Goal: Task Accomplishment & Management: Complete application form

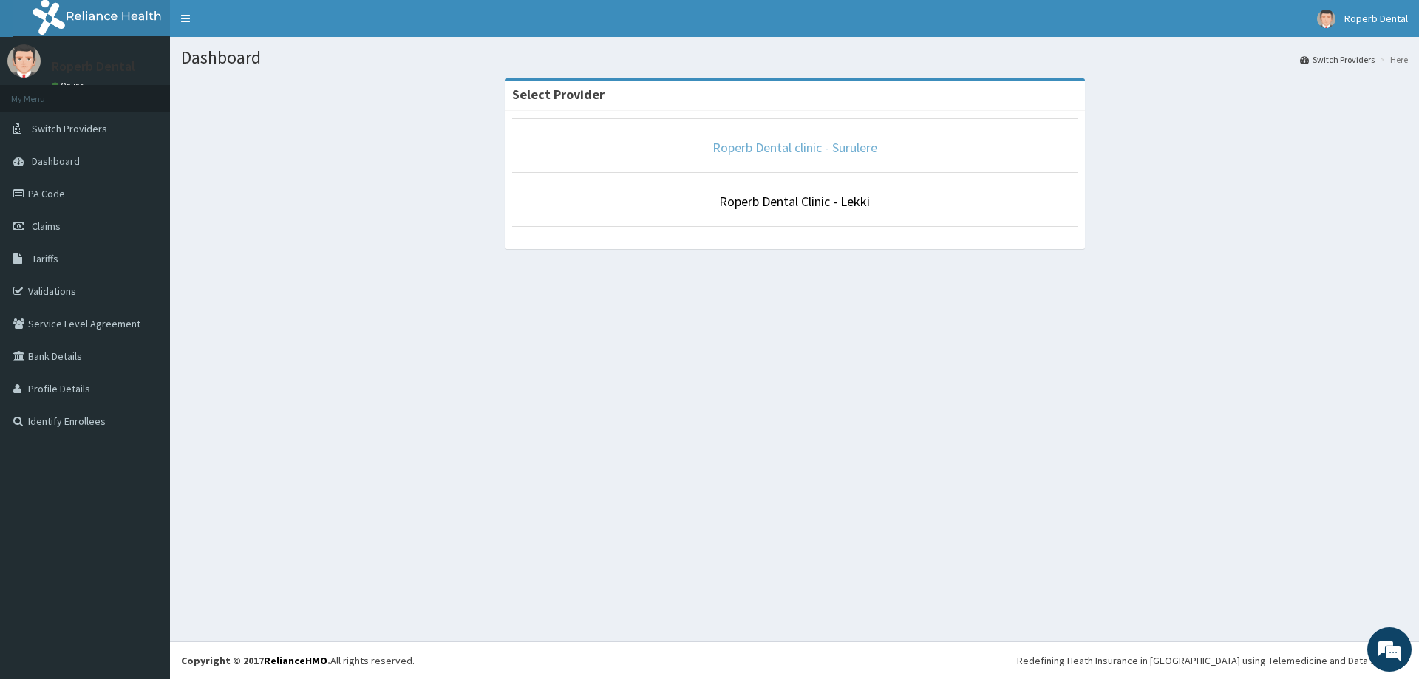
click at [768, 156] on link "Roperb Dental clinic - Surulere" at bounding box center [794, 147] width 165 height 17
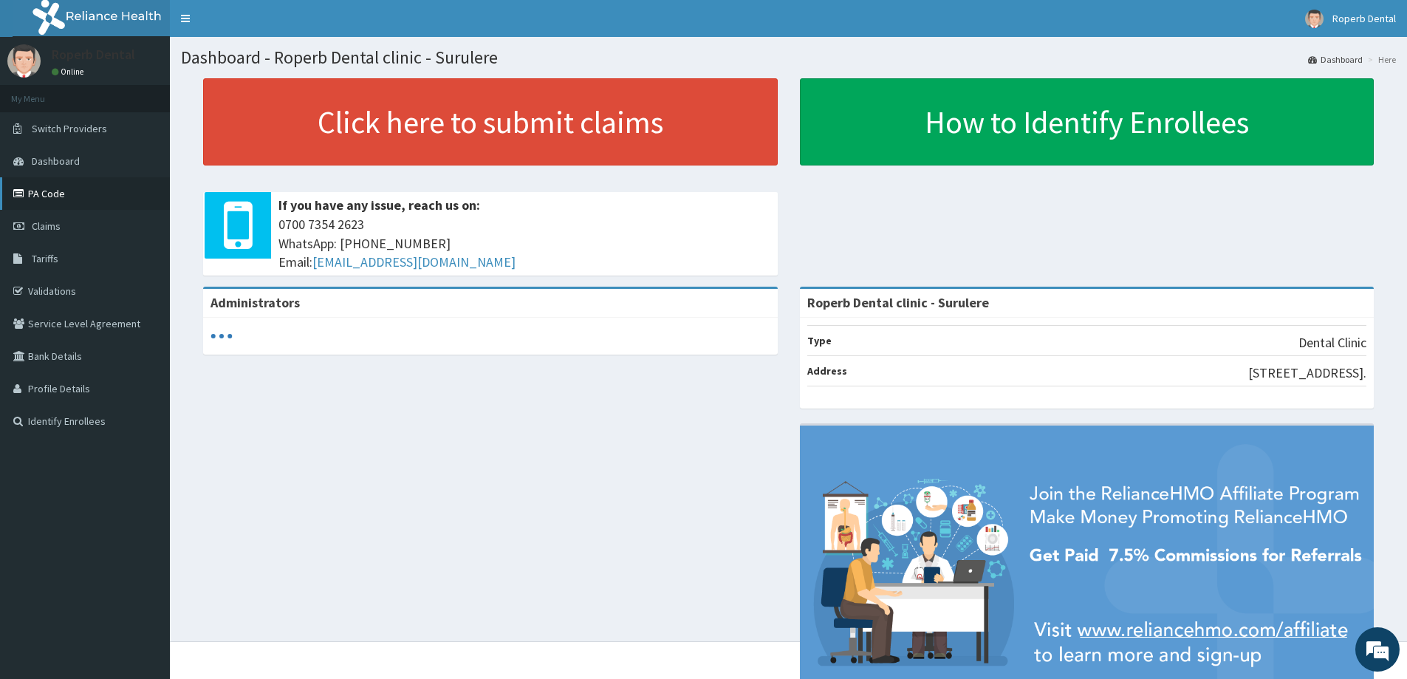
click at [39, 188] on link "PA Code" at bounding box center [85, 193] width 170 height 33
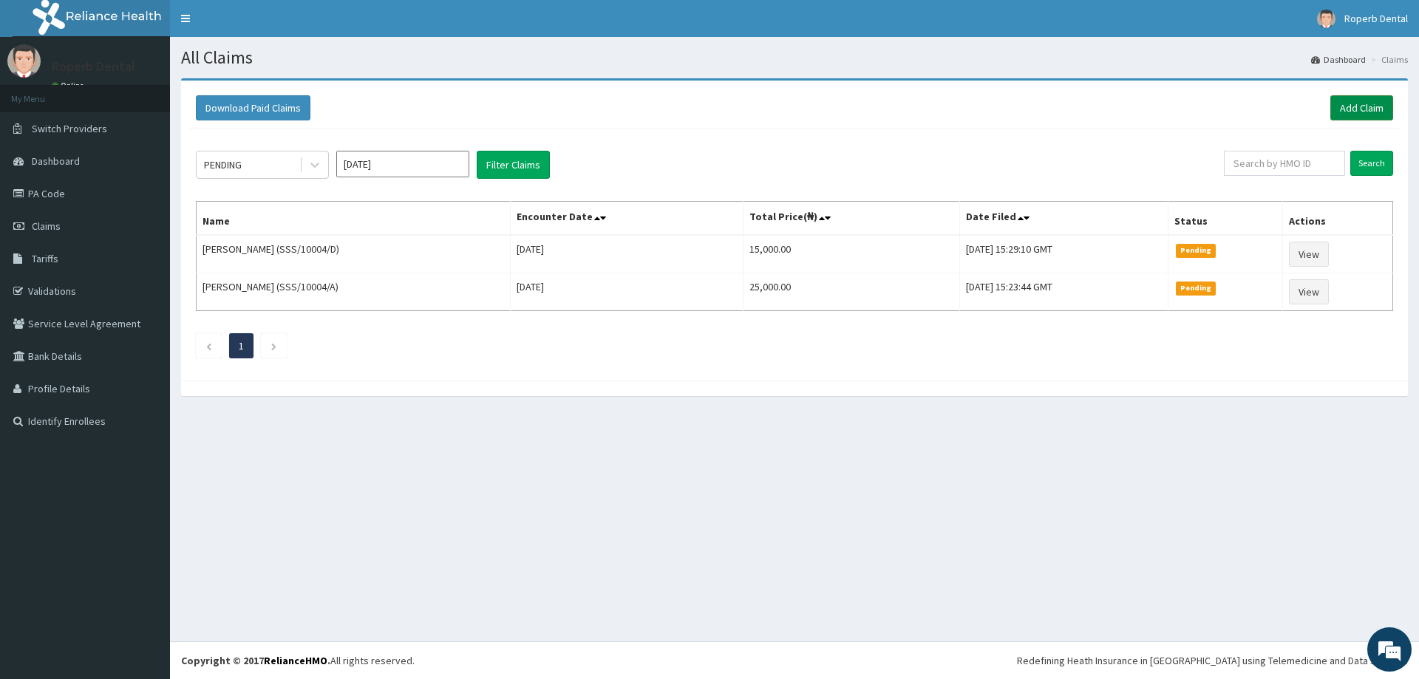
click at [1353, 106] on link "Add Claim" at bounding box center [1361, 107] width 63 height 25
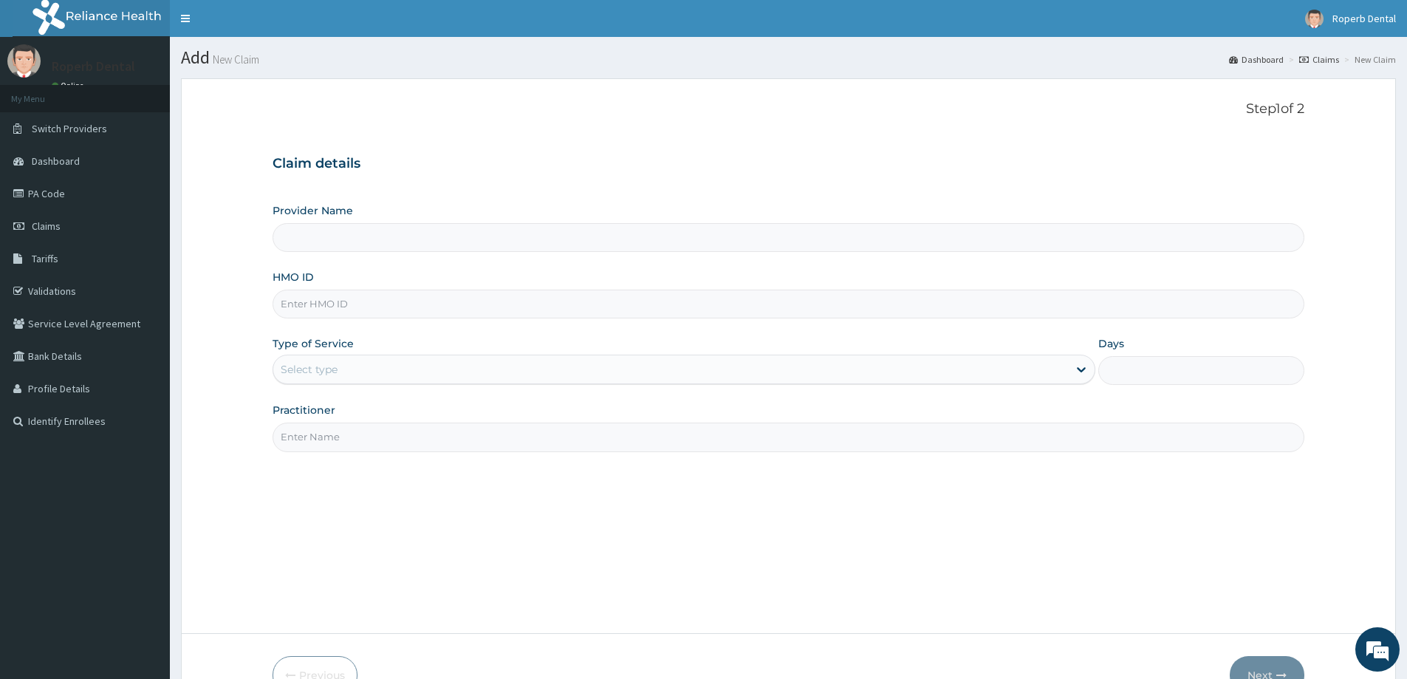
type input "Roperb Dental clinic - Surulere"
click at [351, 296] on input "HMO ID" at bounding box center [789, 304] width 1032 height 29
paste input "VND/10194/A"
click at [381, 317] on input "VND/10194/A" at bounding box center [789, 304] width 1032 height 29
type input "VND/10194/A"
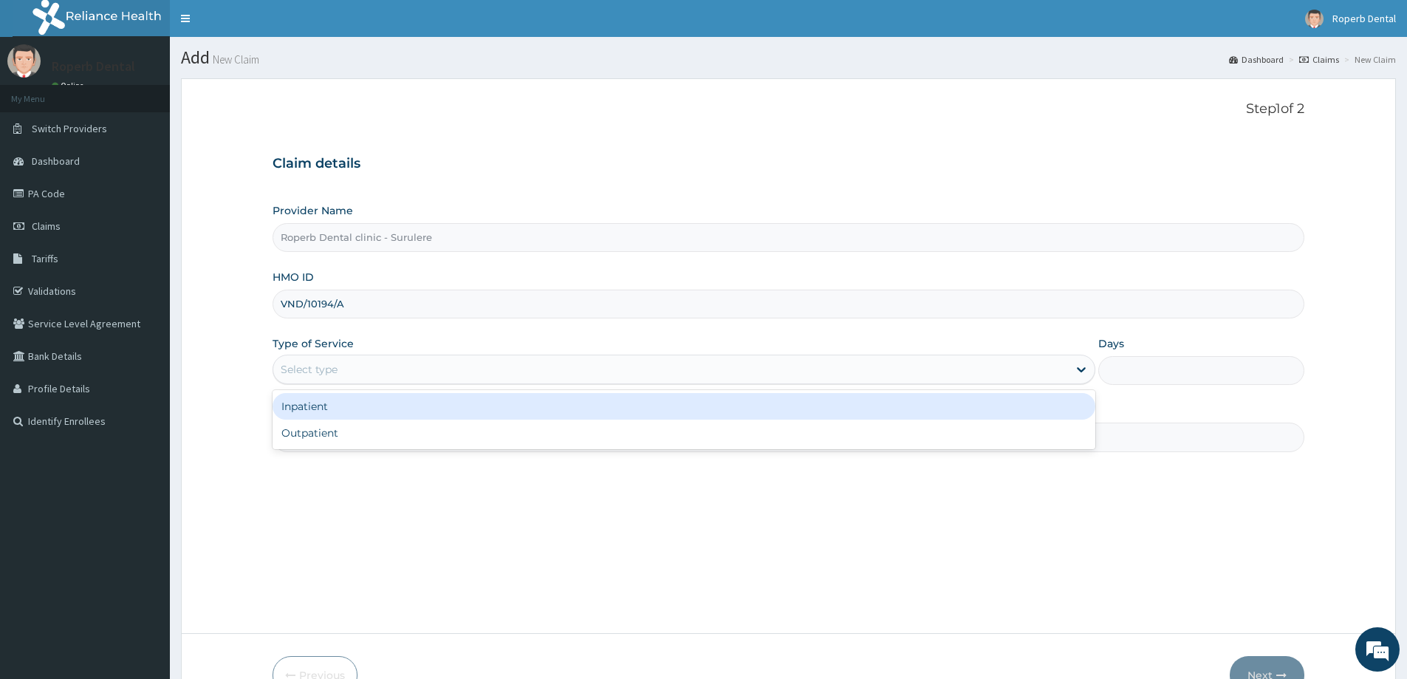
click at [376, 366] on div "Select type" at bounding box center [670, 370] width 795 height 24
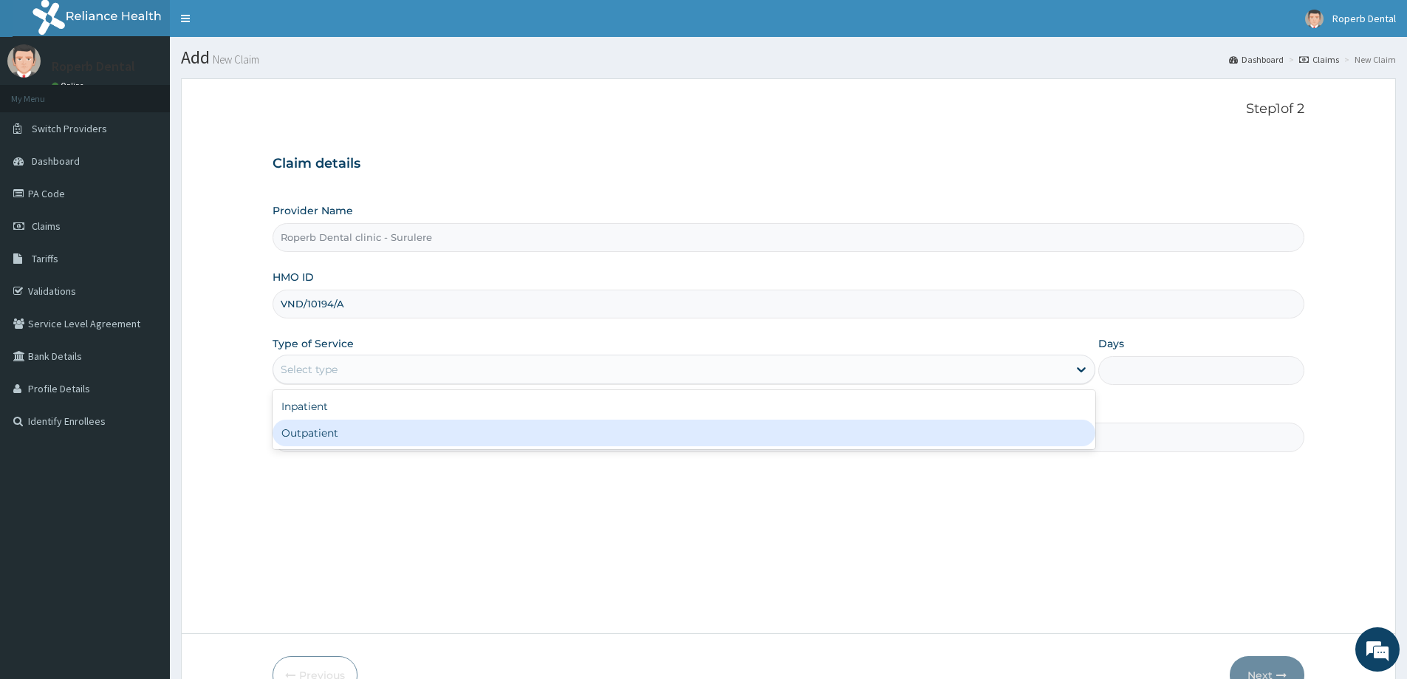
click at [347, 431] on div "Outpatient" at bounding box center [684, 433] width 823 height 27
type input "1"
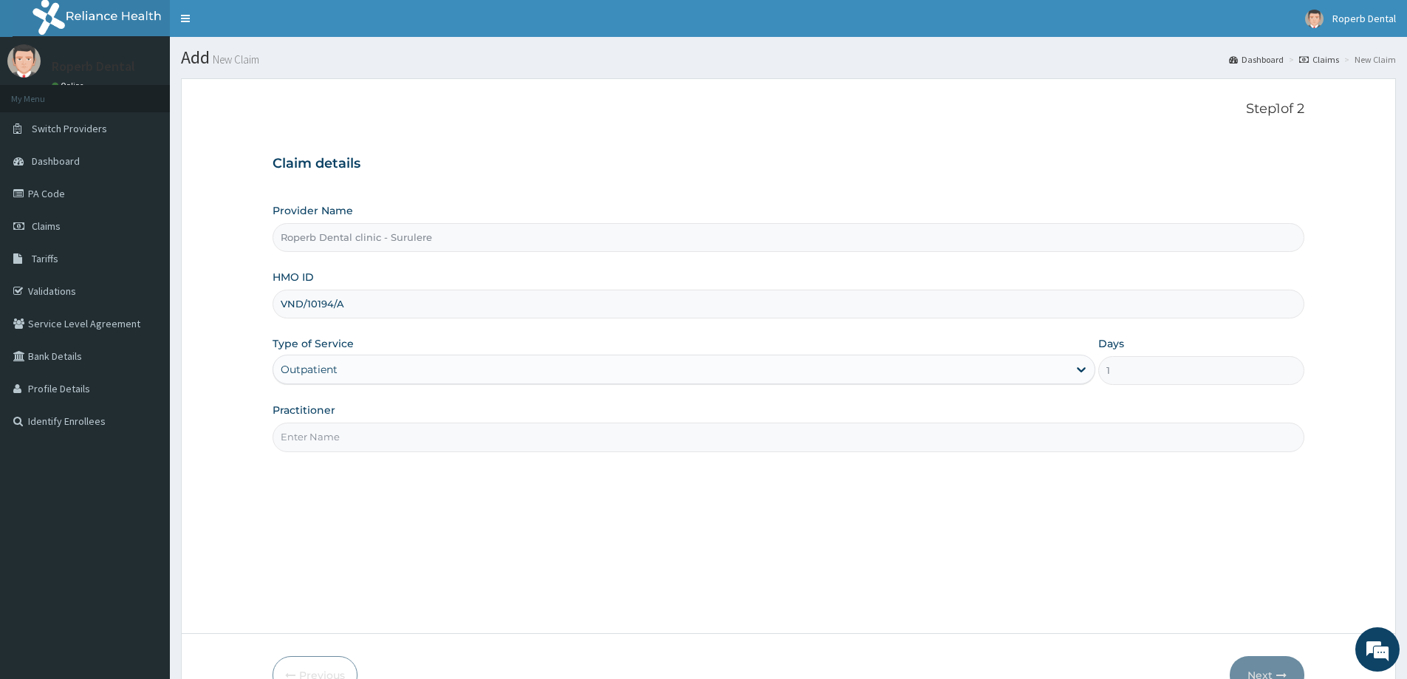
click at [346, 431] on input "Practitioner" at bounding box center [789, 437] width 1032 height 29
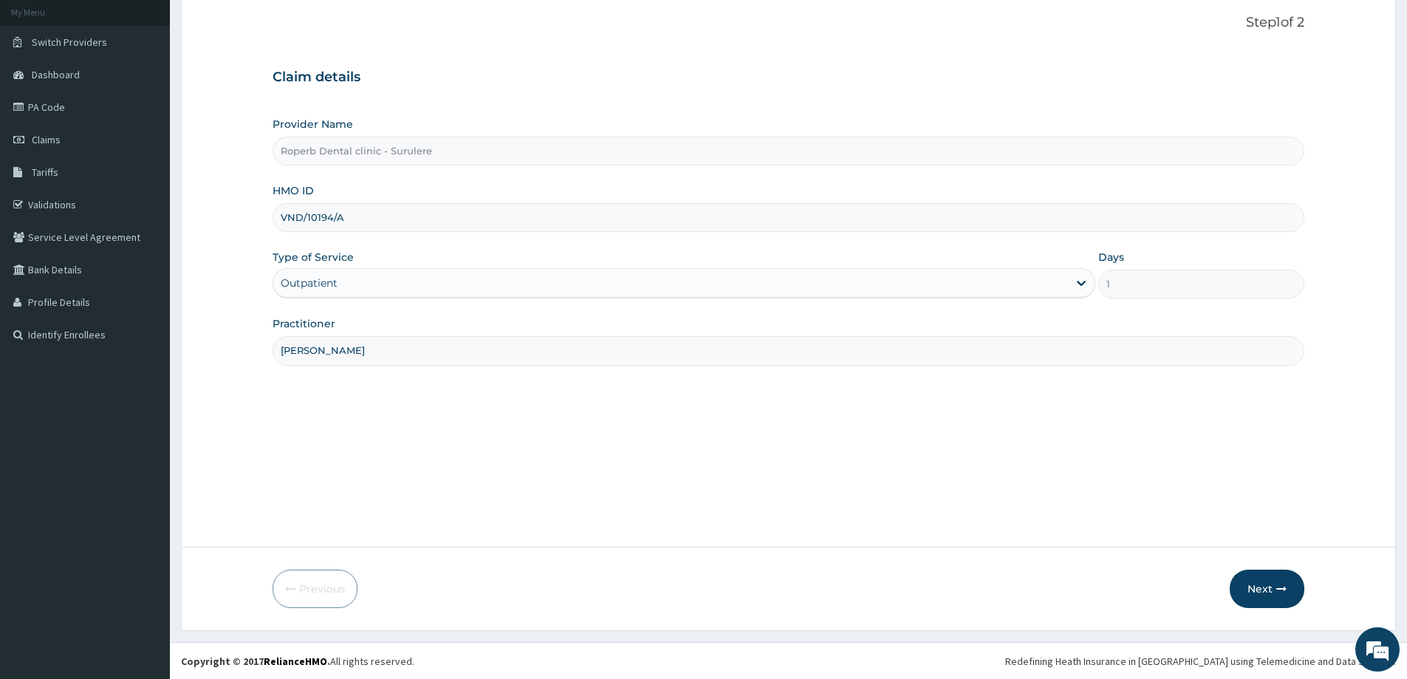
scroll to position [87, 0]
type input "Dr Gloria"
click at [1241, 584] on button "Next" at bounding box center [1267, 588] width 75 height 38
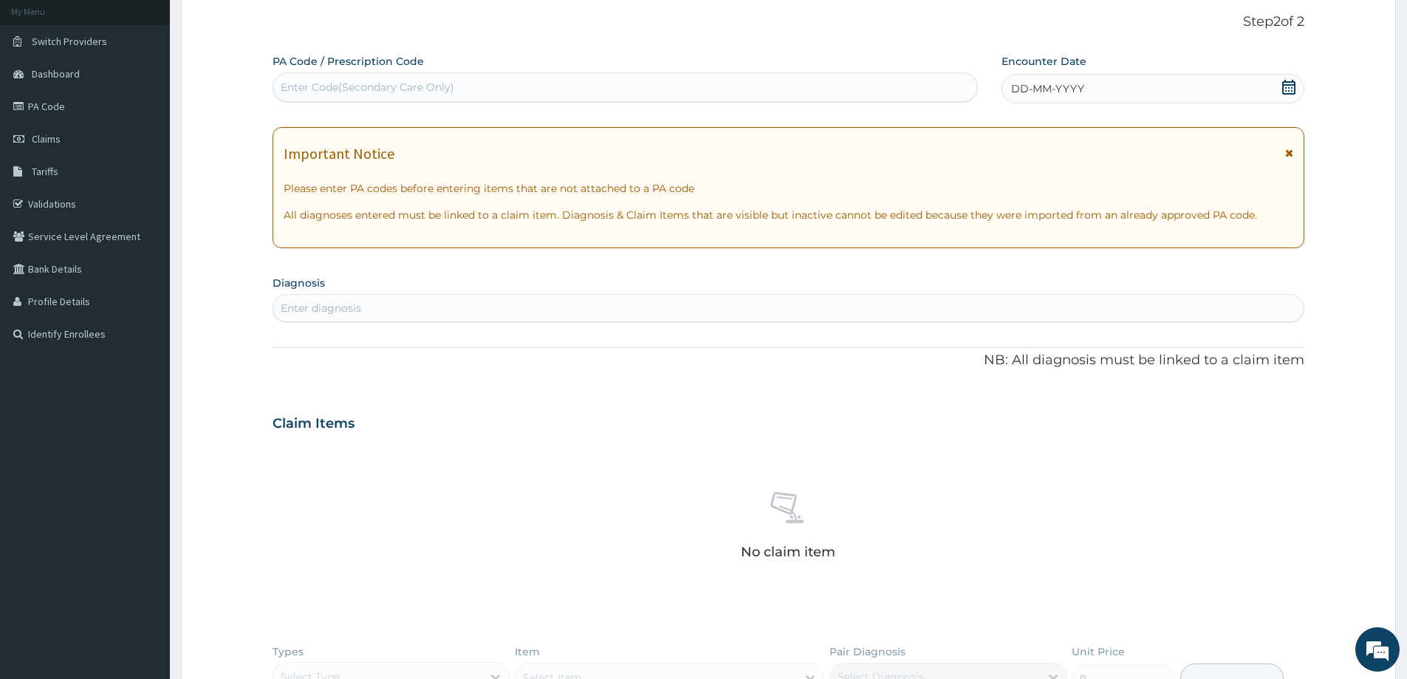
click at [358, 92] on div "Enter Code(Secondary Care Only)" at bounding box center [368, 87] width 174 height 15
paste input "PA/FEEB8E"
type input "PA/FEEB8E"
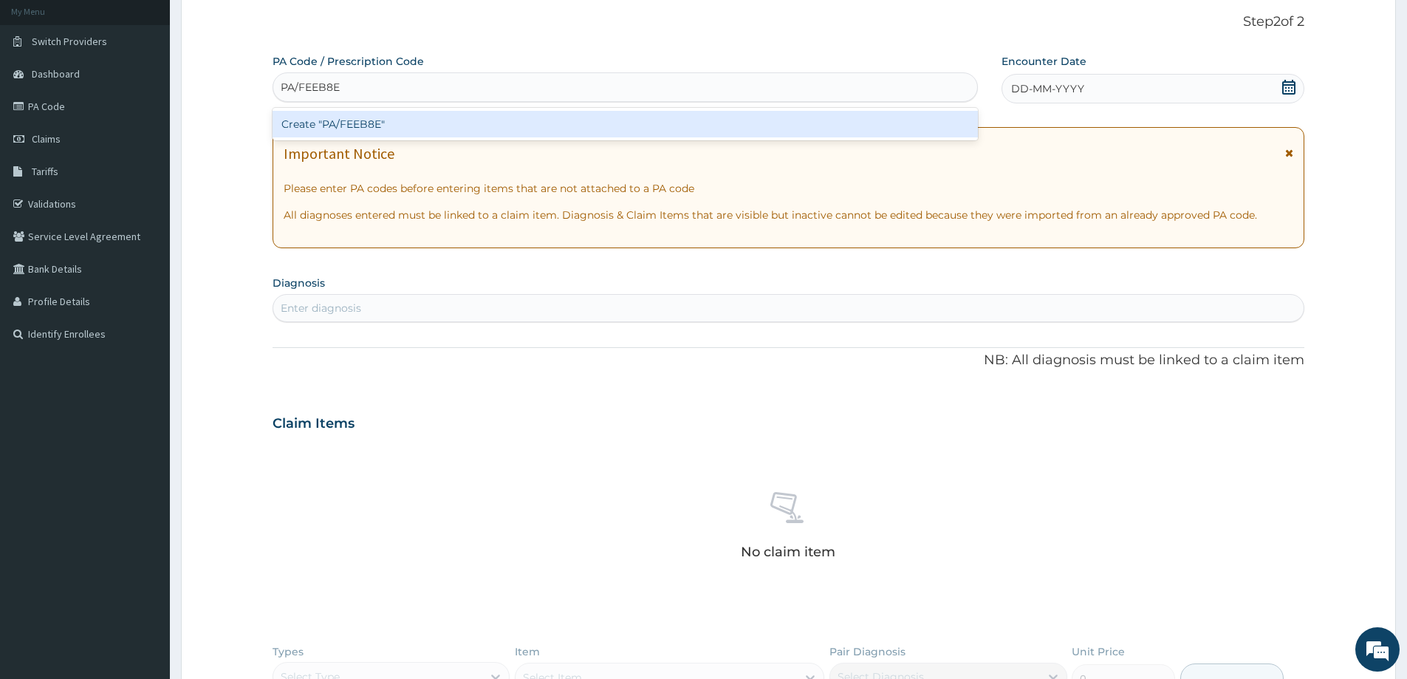
click at [367, 117] on div "Create "PA/FEEB8E"" at bounding box center [626, 124] width 706 height 27
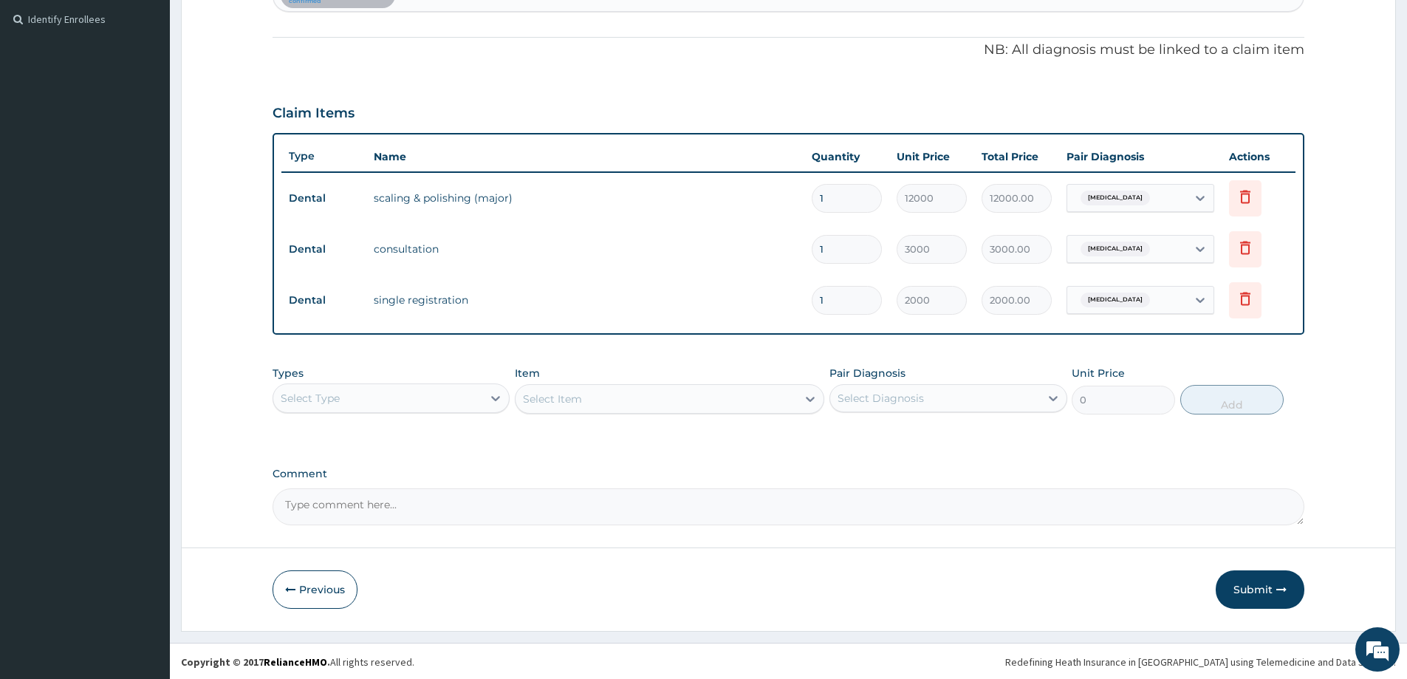
scroll to position [403, 0]
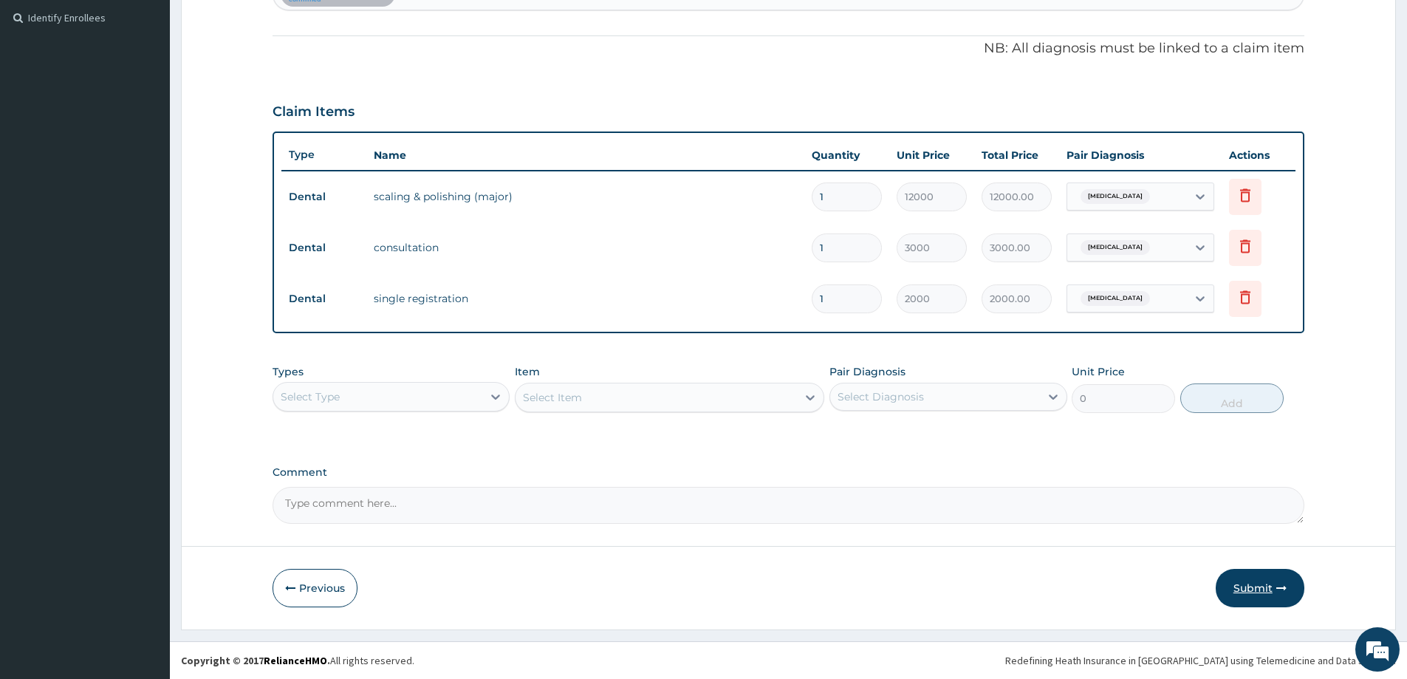
click at [1270, 587] on button "Submit" at bounding box center [1260, 588] width 89 height 38
